Goal: Task Accomplishment & Management: Use online tool/utility

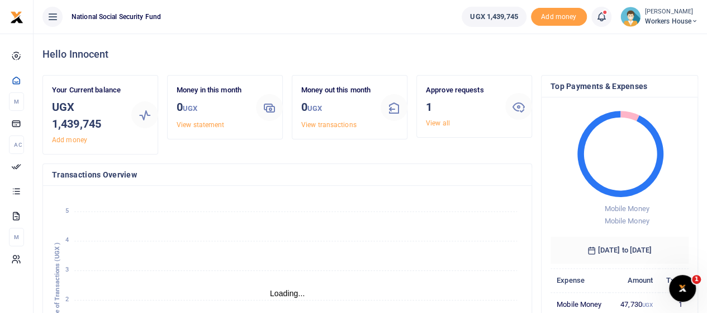
scroll to position [9, 9]
click at [436, 123] on link "View all" at bounding box center [438, 123] width 24 height 8
click at [435, 123] on link "View all" at bounding box center [438, 123] width 24 height 8
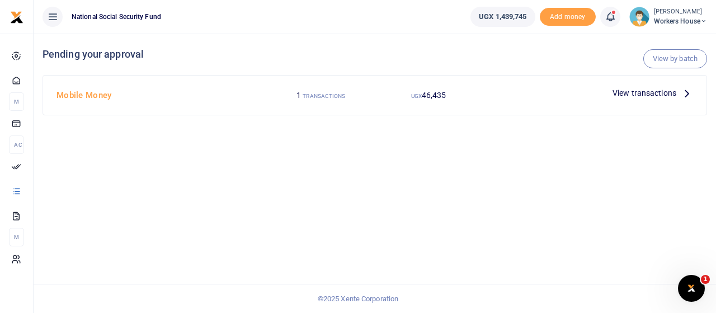
click at [656, 95] on span "View transactions" at bounding box center [644, 93] width 64 height 12
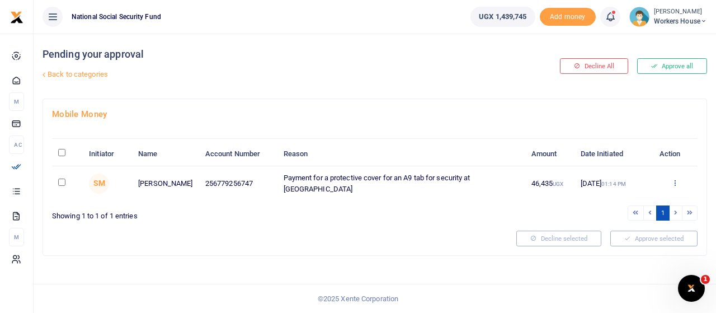
click at [675, 182] on icon at bounding box center [674, 182] width 7 height 8
click at [627, 199] on link "Approve" at bounding box center [634, 201] width 88 height 16
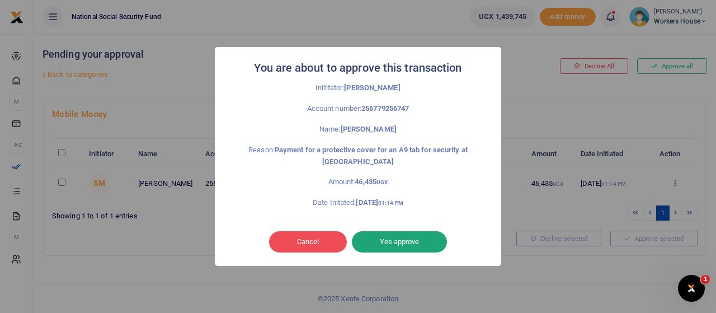
click at [410, 242] on button "Yes approve" at bounding box center [399, 241] width 95 height 21
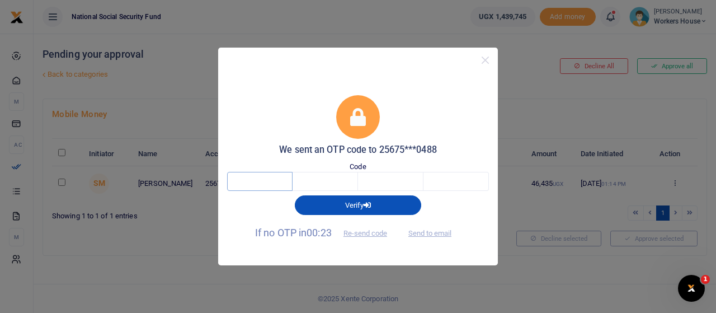
click at [270, 179] on input "text" at bounding box center [259, 181] width 65 height 19
type input "6"
type input "2"
type input "9"
type input "8"
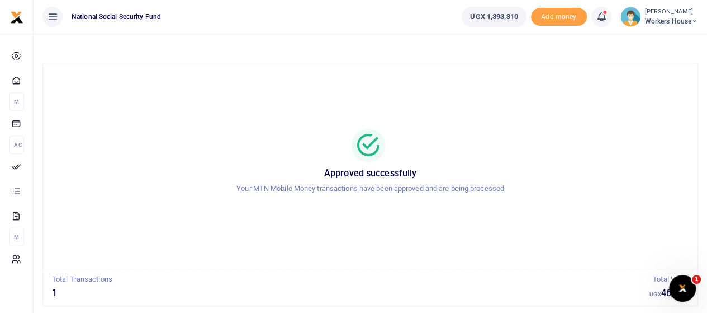
scroll to position [63, 0]
